Goal: Task Accomplishment & Management: Manage account settings

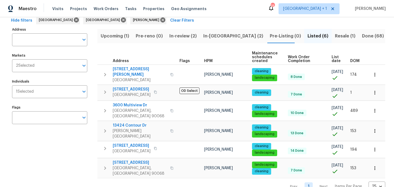
scroll to position [32, 0]
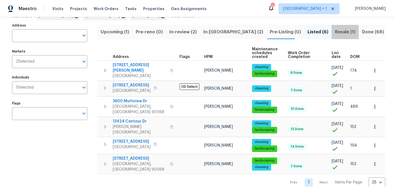
click at [335, 30] on span "Resale (1)" at bounding box center [345, 32] width 21 height 8
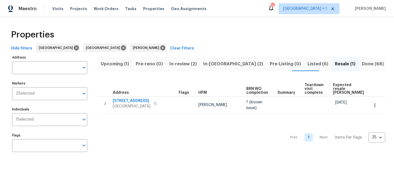
click at [227, 33] on div "Properties" at bounding box center [197, 35] width 376 height 18
click at [211, 65] on span "In-reno (2)" at bounding box center [233, 64] width 60 height 8
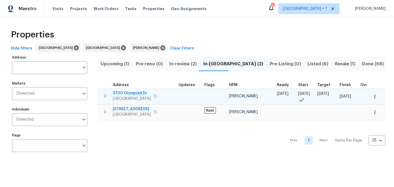
click at [129, 96] on span "View Park, CA 90043" at bounding box center [132, 98] width 38 height 5
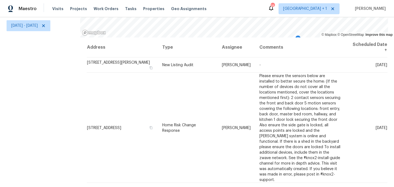
scroll to position [35, 0]
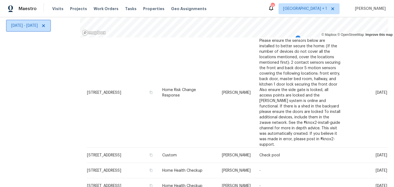
click at [38, 27] on span "Tue, Sep 23 - Tue, Sep 23" at bounding box center [24, 25] width 27 height 5
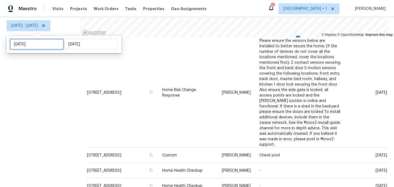
click at [41, 42] on input "Tue, Sep 23" at bounding box center [37, 44] width 54 height 11
select select "8"
select select "2025"
select select "9"
select select "2025"
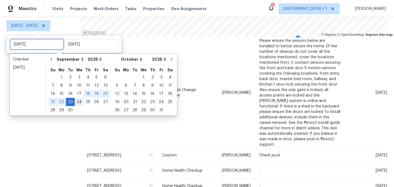
type input "Wed, Sep 24"
click at [79, 102] on div "24" at bounding box center [79, 102] width 9 height 8
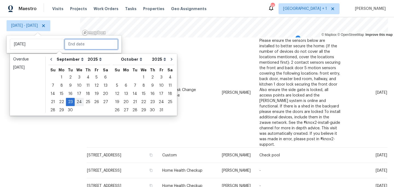
type input "Wed, Sep 24"
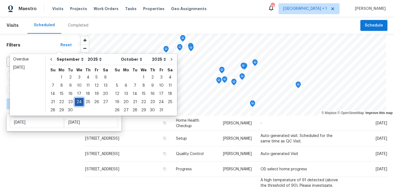
click at [80, 101] on div "24" at bounding box center [79, 102] width 9 height 8
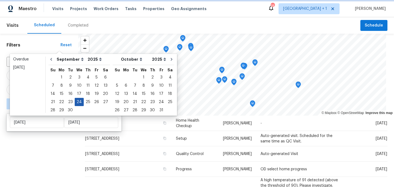
type input "Wed, Sep 24"
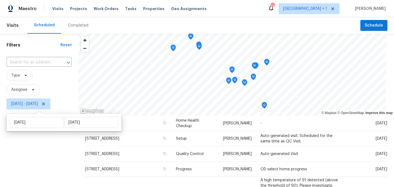
click at [45, 144] on div "Filters Reset ​ Type Assignee Wed, Sep 24 - Wed, Sep 24" at bounding box center [39, 150] width 78 height 232
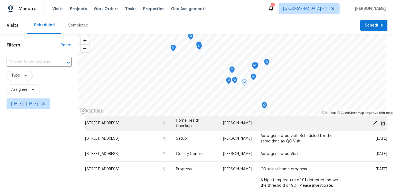
click at [375, 125] on icon at bounding box center [374, 122] width 5 height 5
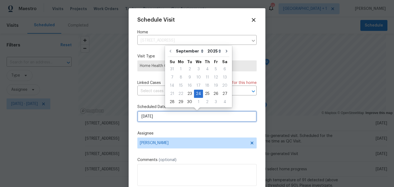
click at [198, 119] on input "[DATE]" at bounding box center [196, 116] width 119 height 11
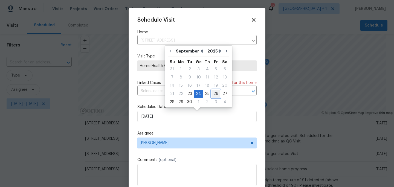
click at [214, 95] on div "26" at bounding box center [215, 94] width 9 height 8
type input "9/26/2025"
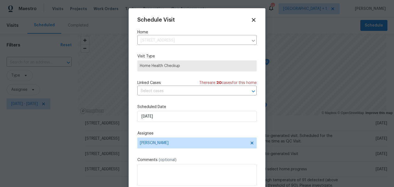
drag, startPoint x: 229, startPoint y: 160, endPoint x: 226, endPoint y: 183, distance: 23.4
click at [226, 184] on div "Comments (optional)" at bounding box center [196, 171] width 119 height 29
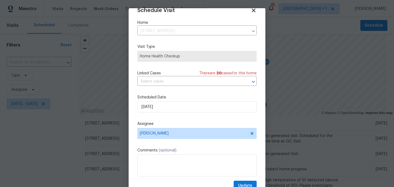
scroll to position [21, 0]
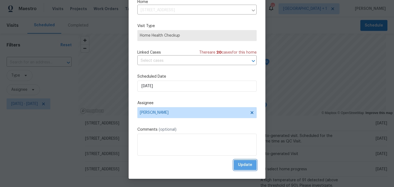
click at [241, 167] on span "Update" at bounding box center [245, 165] width 14 height 7
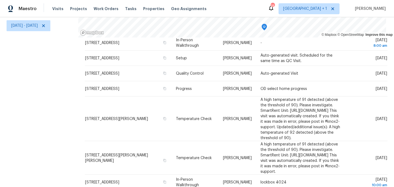
scroll to position [0, 0]
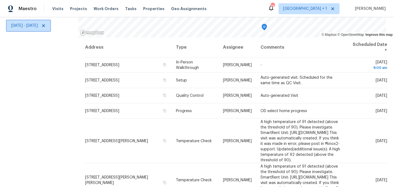
click at [32, 24] on span "Wed, Sep 24 - Wed, Sep 24" at bounding box center [24, 25] width 27 height 5
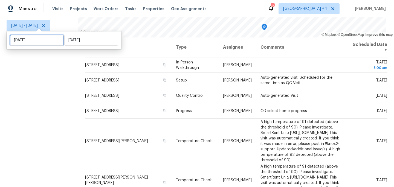
select select "8"
select select "2025"
select select "9"
select select "2025"
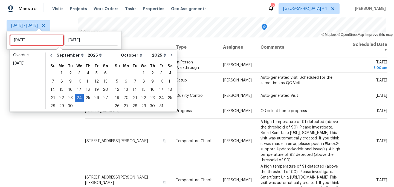
click at [34, 39] on input "Wed, Sep 24" at bounding box center [37, 40] width 54 height 11
type input "Wed, Sep 17"
type input "Tue, Sep 23"
type input "Wed, Sep 24"
click at [62, 97] on div "22" at bounding box center [61, 98] width 9 height 8
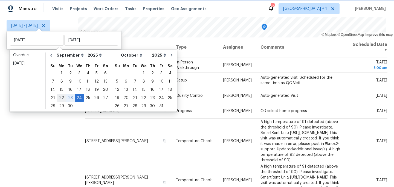
type input "Mon, Sep 22"
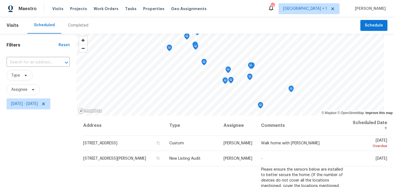
click at [21, 150] on div "Filters Reset ​ Type Assignee Mon, Sep 22 - Wed, Sep 24" at bounding box center [38, 150] width 76 height 232
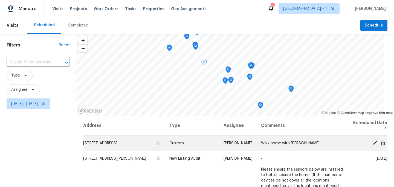
click at [371, 143] on span at bounding box center [375, 142] width 8 height 5
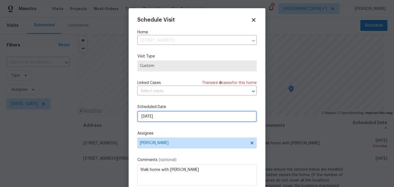
click at [175, 119] on input "[DATE]" at bounding box center [196, 116] width 119 height 11
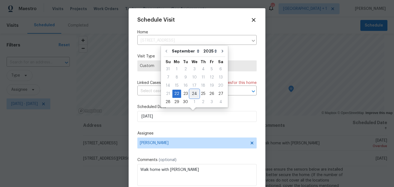
click at [192, 92] on div "24" at bounding box center [194, 94] width 9 height 8
type input "[DATE]"
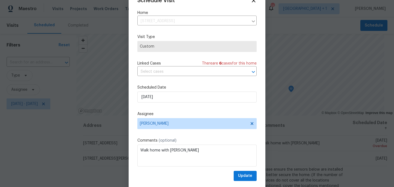
scroll to position [21, 0]
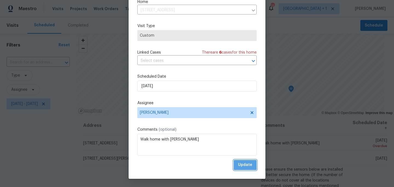
click at [238, 163] on span "Update" at bounding box center [245, 165] width 14 height 7
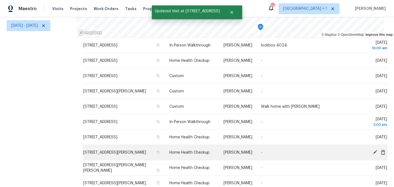
scroll to position [302, 0]
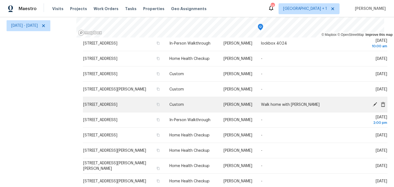
click at [373, 102] on icon at bounding box center [375, 104] width 4 height 4
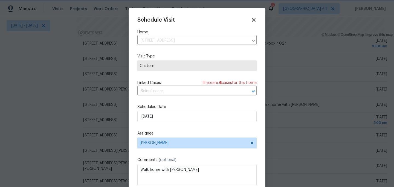
click at [35, 99] on div at bounding box center [197, 93] width 394 height 187
click at [39, 95] on div at bounding box center [197, 93] width 394 height 187
click at [252, 20] on icon at bounding box center [254, 20] width 4 height 4
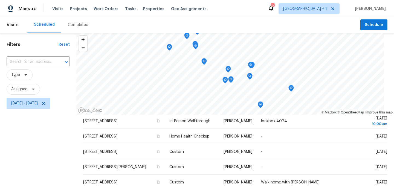
scroll to position [0, 0]
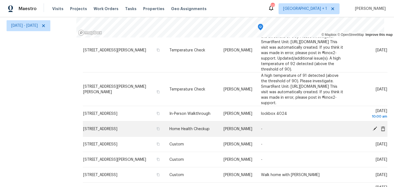
scroll to position [334, 0]
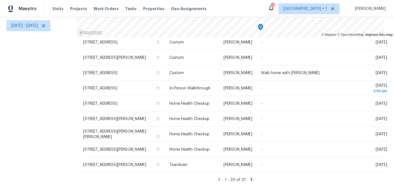
click at [250, 178] on icon at bounding box center [251, 179] width 2 height 3
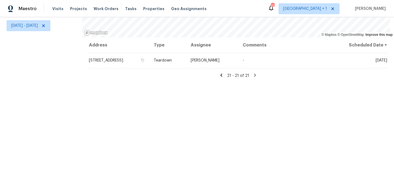
scroll to position [82, 0]
click at [220, 74] on icon at bounding box center [221, 75] width 2 height 3
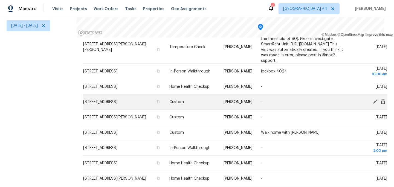
scroll to position [283, 0]
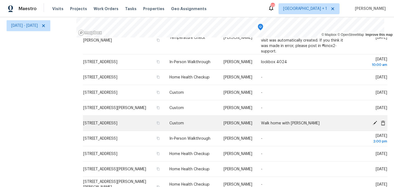
click at [381, 120] on icon at bounding box center [383, 122] width 4 height 5
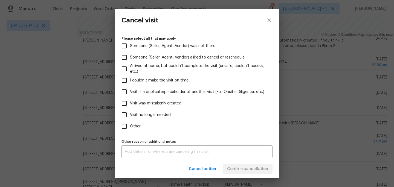
scroll to position [55, 0]
click at [124, 114] on input "Visit no longer needed" at bounding box center [123, 114] width 11 height 11
checkbox input "true"
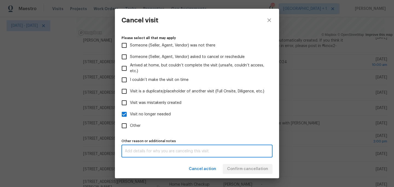
click at [195, 153] on textarea at bounding box center [197, 151] width 144 height 4
type textarea "."
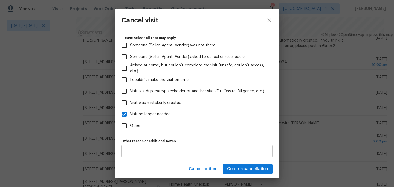
click at [191, 155] on div ". x Other reason or additional notes" at bounding box center [196, 151] width 151 height 13
click at [240, 171] on span "Confirm cancellation" at bounding box center [247, 169] width 41 height 7
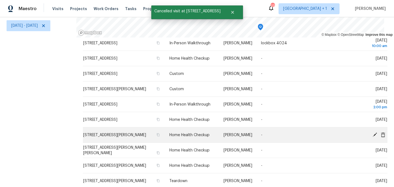
scroll to position [324, 0]
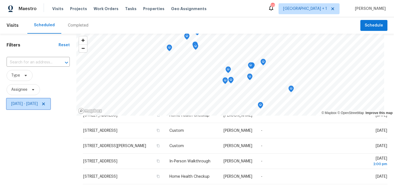
click at [38, 104] on span "Mon, Sep 22 - Wed, Sep 24" at bounding box center [24, 103] width 27 height 5
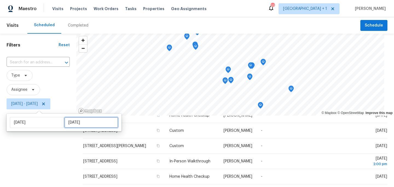
click at [78, 125] on input "Wed, Sep 24" at bounding box center [91, 122] width 54 height 11
select select "8"
select select "2025"
select select "9"
select select "2025"
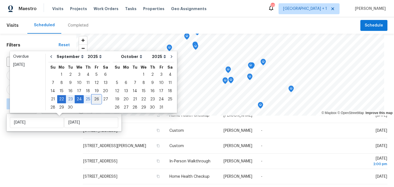
click at [94, 99] on div "26" at bounding box center [96, 99] width 9 height 8
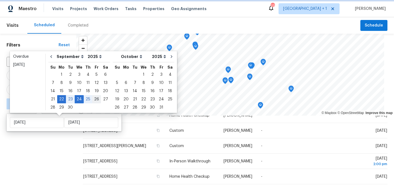
type input "Fri, Sep 26"
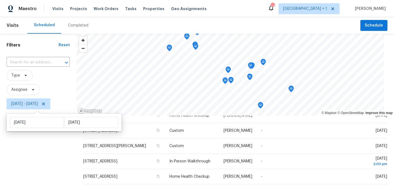
click at [24, 151] on div "Filters Reset ​ Type Assignee Mon, Sep 22 - Fri, Sep 26" at bounding box center [38, 150] width 76 height 232
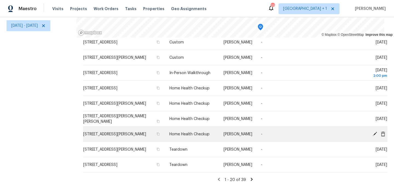
scroll to position [82, 0]
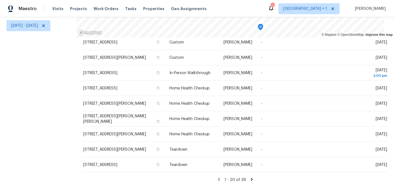
click at [251, 178] on icon at bounding box center [252, 179] width 2 height 3
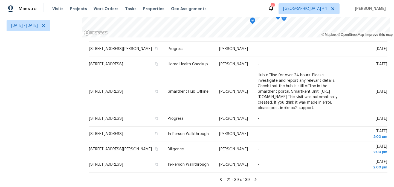
click at [253, 177] on icon at bounding box center [255, 179] width 5 height 5
click at [254, 178] on icon at bounding box center [255, 179] width 2 height 3
click at [18, 124] on div "Filters Reset ​ Type Assignee Mon, Sep 22 - Fri, Sep 26" at bounding box center [41, 71] width 82 height 232
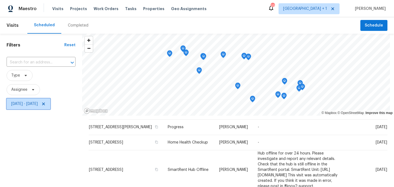
click at [25, 105] on span "Mon, Sep 22 - Fri, Sep 26" at bounding box center [24, 103] width 27 height 5
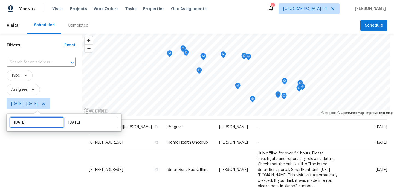
click at [40, 122] on input "[DATE]" at bounding box center [37, 122] width 54 height 11
select select "8"
select select "2025"
select select "9"
select select "2025"
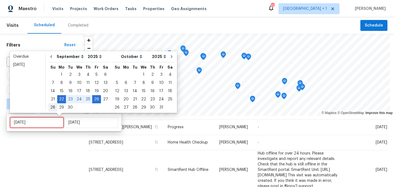
type input "Sun, Sep 28"
type input "[DATE]"
type input "Fri, Sep 26"
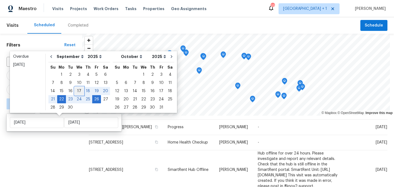
click at [76, 91] on div "17" at bounding box center [79, 91] width 9 height 8
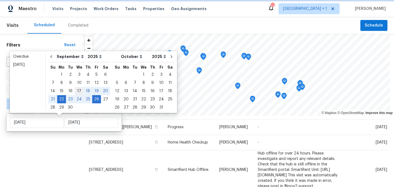
type input "Wed, Sep 17"
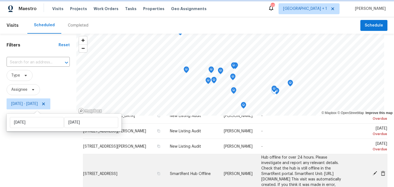
scroll to position [61, 0]
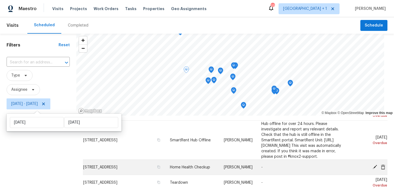
click at [373, 169] on icon at bounding box center [375, 167] width 4 height 4
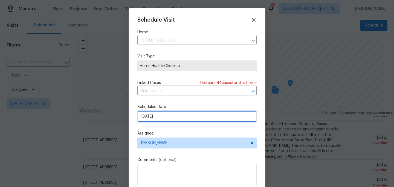
click at [176, 116] on input "[DATE]" at bounding box center [196, 116] width 119 height 11
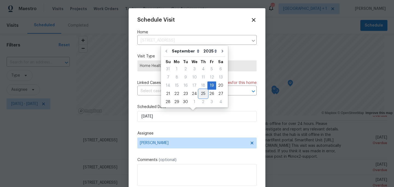
click at [200, 93] on div "25" at bounding box center [203, 94] width 8 height 8
type input "9/25/2025"
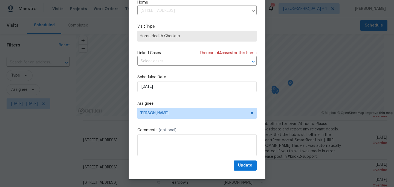
scroll to position [21, 0]
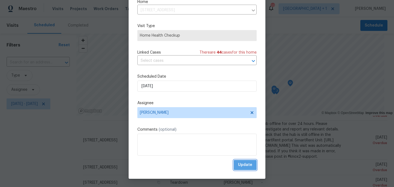
click at [242, 167] on span "Update" at bounding box center [245, 165] width 14 height 7
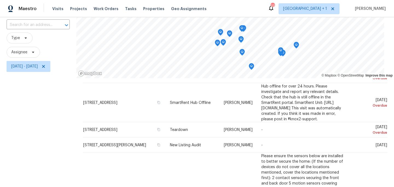
scroll to position [37, 0]
click at [35, 91] on div "Filters Reset ​ Type Assignee Wed, Sep 17 - Fri, Sep 26" at bounding box center [38, 112] width 76 height 232
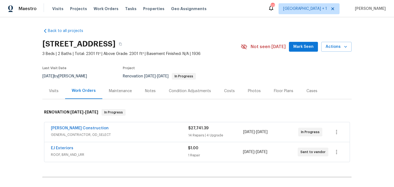
click at [149, 91] on div "Notes" at bounding box center [150, 90] width 11 height 5
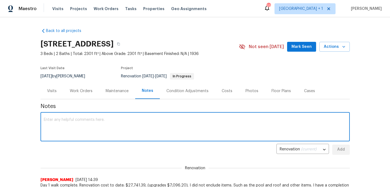
click at [90, 118] on textarea at bounding box center [195, 127] width 303 height 19
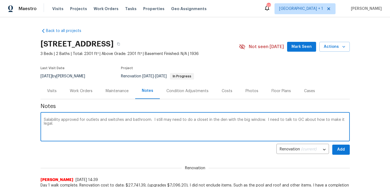
paste textarea "[URL][DOMAIN_NAME]"
type textarea "Salability approved for outlets and switches and bathroom. I still may need to …"
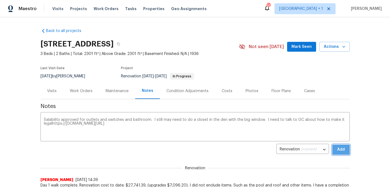
click at [343, 149] on span "Add" at bounding box center [340, 149] width 9 height 7
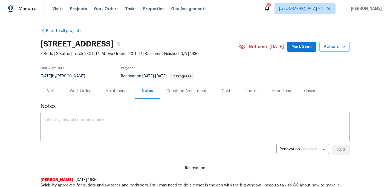
click at [81, 90] on div "Work Orders" at bounding box center [81, 90] width 23 height 5
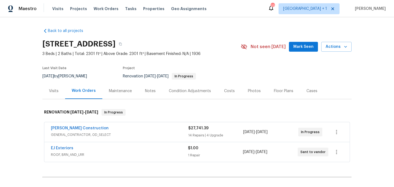
click at [116, 134] on span "GENERAL_CONTRACTOR, OD_SELECT" at bounding box center [119, 134] width 137 height 5
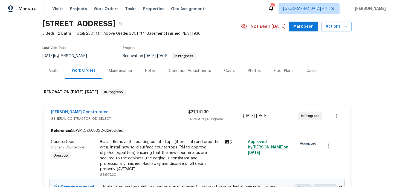
scroll to position [115, 0]
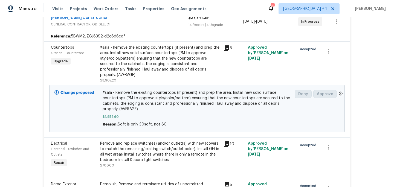
click at [141, 147] on div "Remove and replace switch(es) and/or outlet(s) with new (covers to match the re…" at bounding box center [160, 152] width 120 height 22
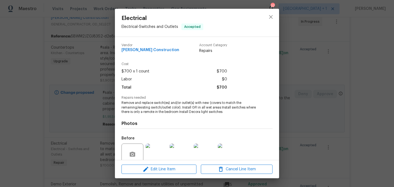
scroll to position [47, 0]
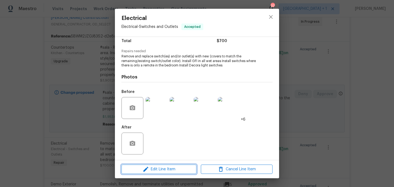
click at [164, 170] on span "Edit Line Item" at bounding box center [159, 169] width 72 height 7
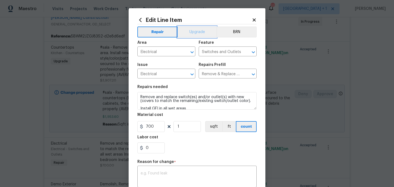
click at [202, 32] on button "Upgrade" at bounding box center [197, 32] width 39 height 11
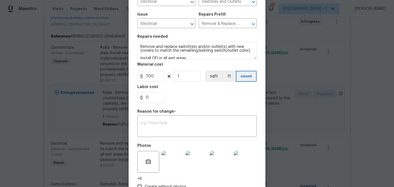
scroll to position [88, 0]
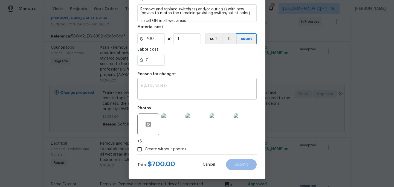
click at [153, 88] on textarea at bounding box center [197, 89] width 113 height 11
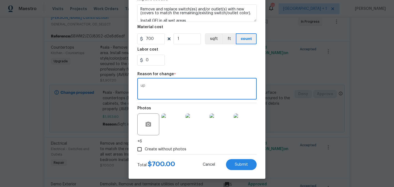
type textarea "u"
type textarea "Upgrade"
click at [240, 164] on span "Submit" at bounding box center [241, 165] width 13 height 4
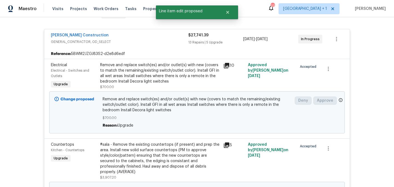
scroll to position [9, 0]
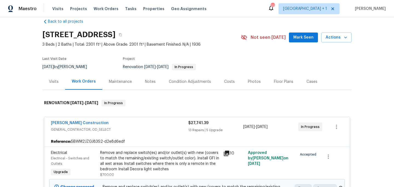
click at [79, 81] on div "Work Orders" at bounding box center [84, 81] width 24 height 5
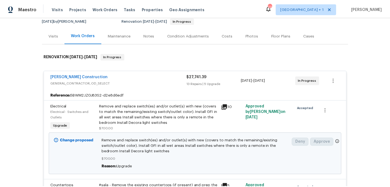
scroll to position [56, 0]
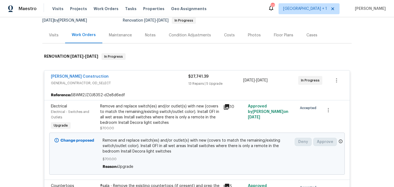
click at [149, 35] on div "Notes" at bounding box center [150, 35] width 11 height 5
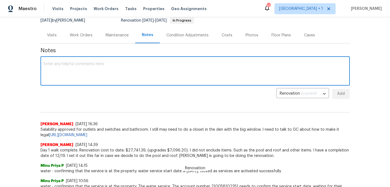
click at [79, 68] on textarea at bounding box center [195, 71] width 303 height 19
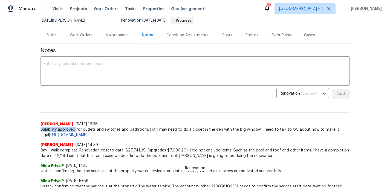
drag, startPoint x: 38, startPoint y: 129, endPoint x: 74, endPoint y: 131, distance: 35.7
click at [74, 131] on span "Salability approved for outlets and switches and bathroom. I still may need to …" at bounding box center [194, 132] width 309 height 11
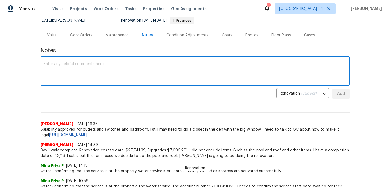
click at [59, 62] on textarea at bounding box center [195, 71] width 303 height 19
paste textarea "[URL][DOMAIN_NAME]"
click at [44, 64] on textarea "[URL][DOMAIN_NAME]" at bounding box center [195, 71] width 303 height 19
type textarea "Salability approved: [URL][DOMAIN_NAME]"
click at [332, 95] on button "Add" at bounding box center [341, 94] width 18 height 10
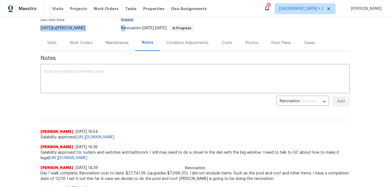
scroll to position [39, 0]
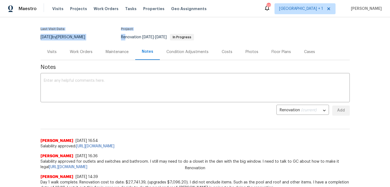
drag, startPoint x: 122, startPoint y: 18, endPoint x: 67, endPoint y: 18, distance: 55.0
click at [67, 18] on section "[STREET_ADDRESS] 3 Beds | 2 Baths | Total: 2301 ft² | Above Grade: 2301 ft² | B…" at bounding box center [194, 21] width 309 height 46
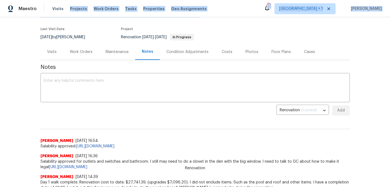
scroll to position [0, 0]
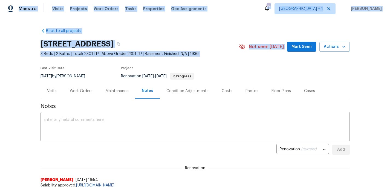
drag, startPoint x: 67, startPoint y: 18, endPoint x: 17, endPoint y: -6, distance: 55.8
click at [17, 0] on html "Maestro Visits Projects Work Orders Tasks Properties Geo Assignments 27 [GEOGRA…" at bounding box center [195, 93] width 390 height 187
